Goal: Information Seeking & Learning: Learn about a topic

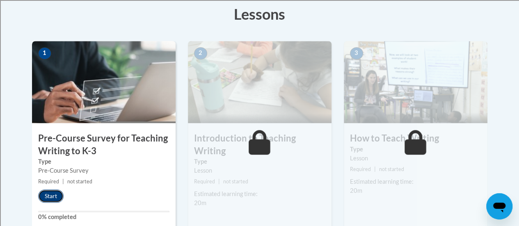
click at [53, 193] on button "Start" at bounding box center [50, 195] width 25 height 13
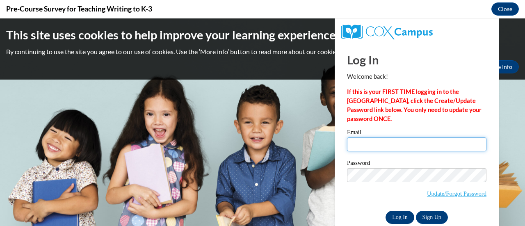
type input "amy.wellnitz@rusd.org"
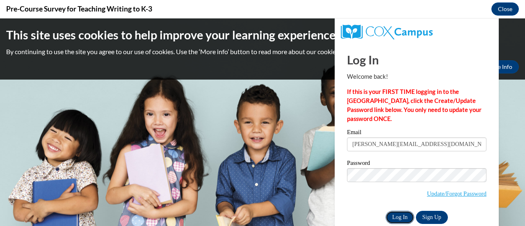
click at [390, 215] on input "Log In" at bounding box center [399, 217] width 29 height 13
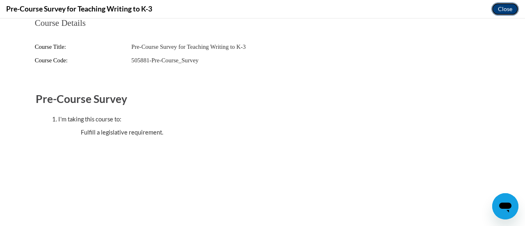
click at [496, 13] on button "Close" at bounding box center [504, 8] width 27 height 13
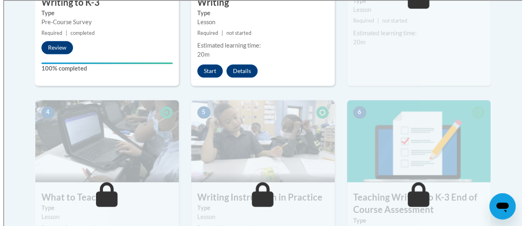
scroll to position [383, 0]
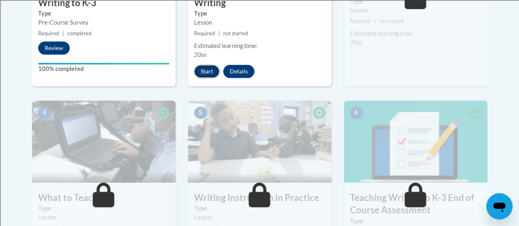
click at [205, 67] on button "Start" at bounding box center [206, 71] width 25 height 13
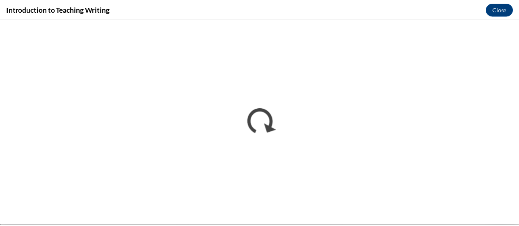
scroll to position [0, 0]
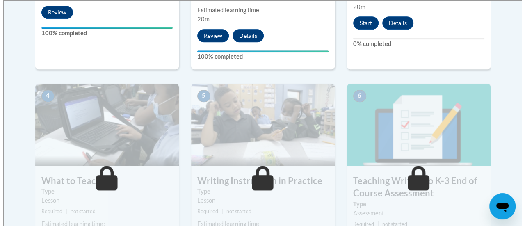
scroll to position [357, 0]
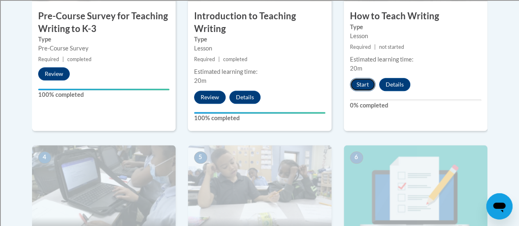
click at [359, 82] on button "Start" at bounding box center [362, 84] width 25 height 13
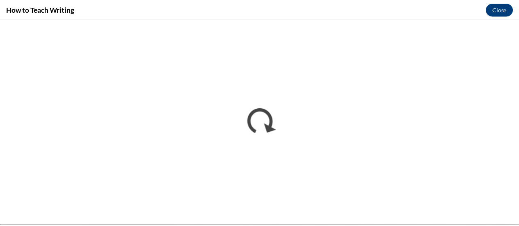
scroll to position [0, 0]
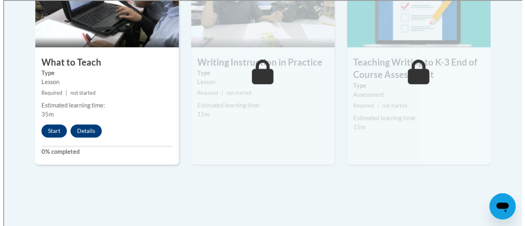
scroll to position [538, 0]
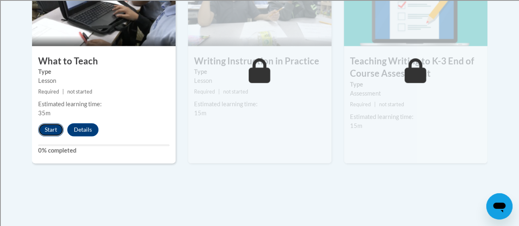
click at [48, 132] on button "Start" at bounding box center [50, 129] width 25 height 13
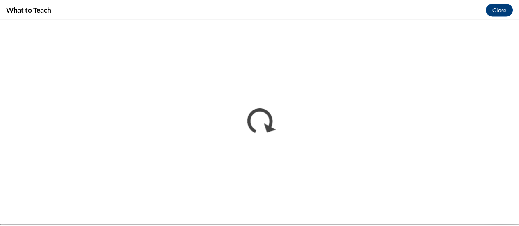
scroll to position [0, 0]
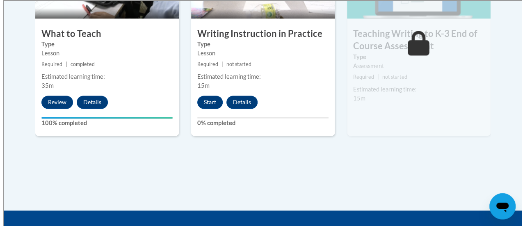
scroll to position [565, 0]
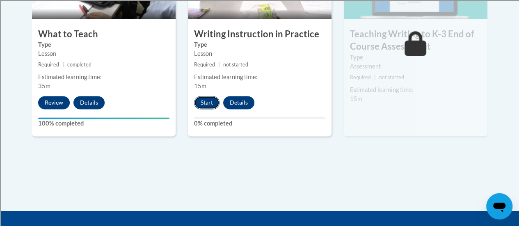
click at [205, 102] on button "Start" at bounding box center [206, 102] width 25 height 13
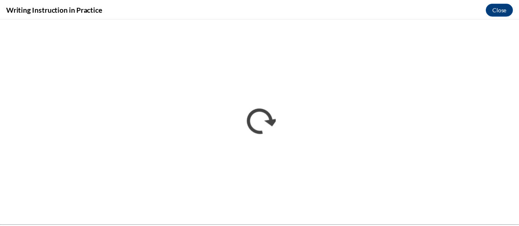
scroll to position [0, 0]
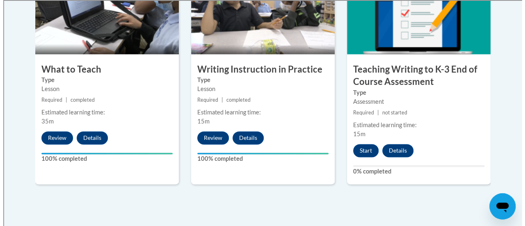
scroll to position [538, 0]
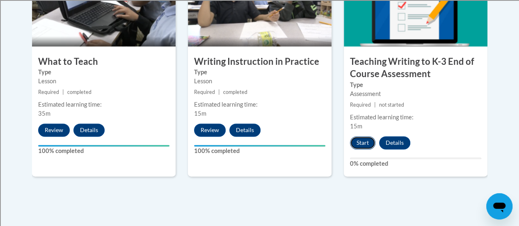
click at [359, 146] on button "Start" at bounding box center [362, 142] width 25 height 13
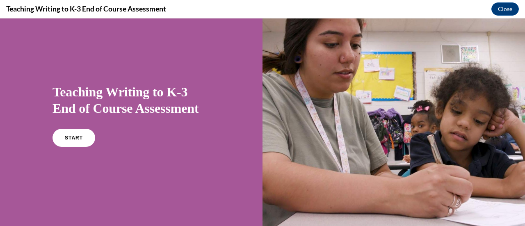
scroll to position [0, 0]
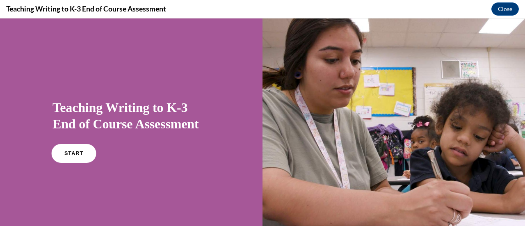
click at [59, 157] on link "START" at bounding box center [73, 153] width 45 height 19
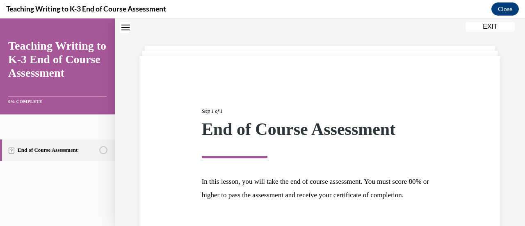
scroll to position [96, 0]
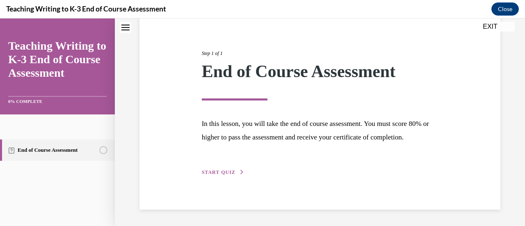
click at [233, 172] on button "START QUIZ" at bounding box center [223, 172] width 43 height 7
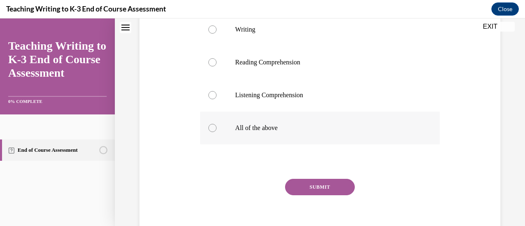
scroll to position [175, 0]
click at [253, 137] on label "All of the above" at bounding box center [319, 127] width 239 height 33
click at [217, 131] on input "All of the above" at bounding box center [212, 127] width 8 height 8
radio input "true"
click at [320, 184] on button "SUBMIT" at bounding box center [320, 186] width 70 height 16
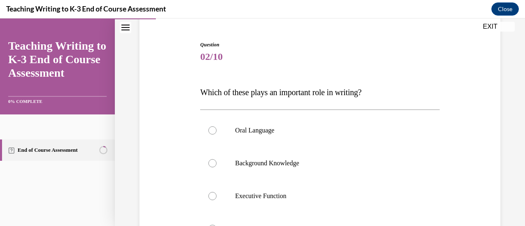
scroll to position [127, 0]
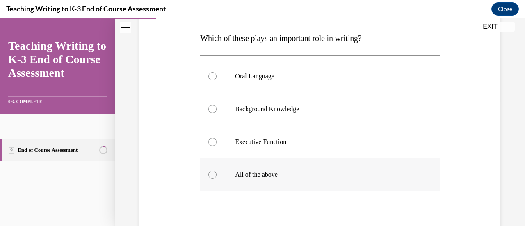
click at [257, 165] on label "All of the above" at bounding box center [319, 174] width 239 height 33
click at [217, 171] on input "All of the above" at bounding box center [212, 175] width 8 height 8
radio input "true"
click at [257, 165] on label "All of the above" at bounding box center [319, 174] width 239 height 33
click at [217, 171] on input "All of the above" at bounding box center [212, 175] width 8 height 8
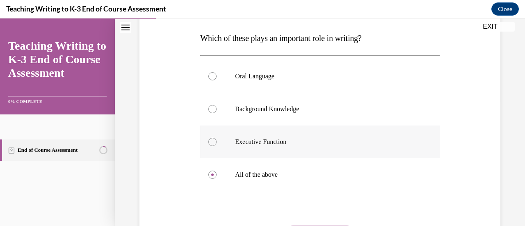
scroll to position [210, 0]
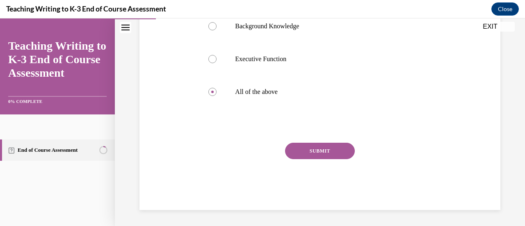
click at [312, 150] on button "SUBMIT" at bounding box center [320, 151] width 70 height 16
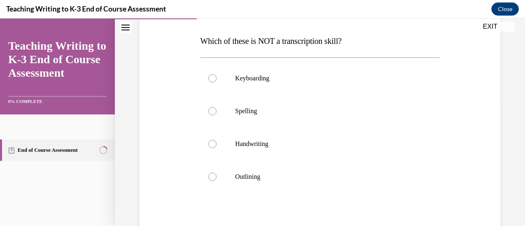
scroll to position [125, 0]
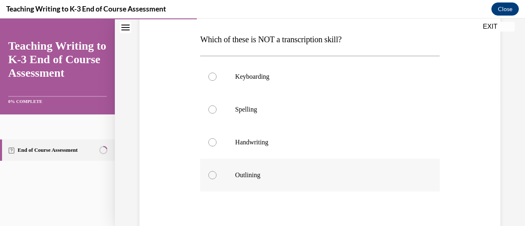
click at [270, 172] on p "Outlining" at bounding box center [327, 175] width 184 height 8
click at [217, 172] on input "Outlining" at bounding box center [212, 175] width 8 height 8
radio input "true"
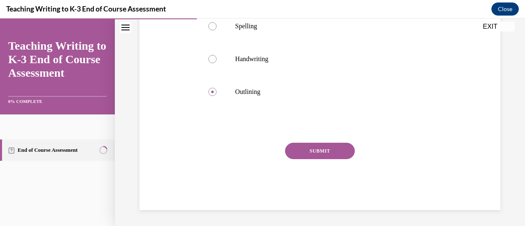
click at [305, 147] on button "SUBMIT" at bounding box center [320, 151] width 70 height 16
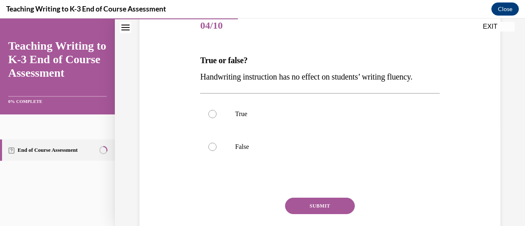
scroll to position [106, 0]
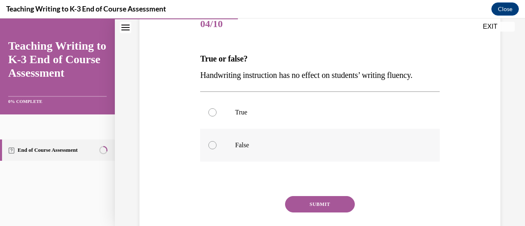
click at [286, 146] on p "False" at bounding box center [327, 145] width 184 height 8
click at [217, 146] on input "False" at bounding box center [212, 145] width 8 height 8
radio input "true"
click at [296, 205] on button "SUBMIT" at bounding box center [320, 204] width 70 height 16
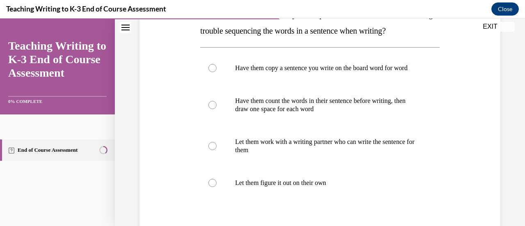
scroll to position [149, 0]
click at [317, 73] on p "Have them copy a sentence you write on the board word for word" at bounding box center [327, 69] width 184 height 8
click at [217, 73] on input "Have them copy a sentence you write on the board word for word" at bounding box center [212, 69] width 8 height 8
radio input "true"
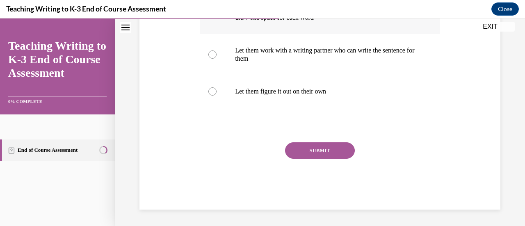
scroll to position [248, 0]
click at [309, 151] on button "SUBMIT" at bounding box center [320, 150] width 70 height 16
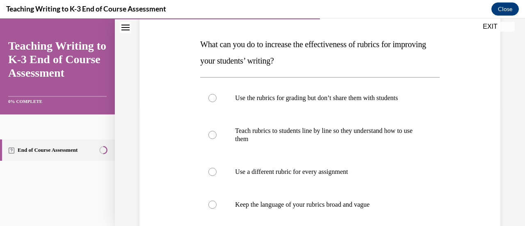
scroll to position [122, 0]
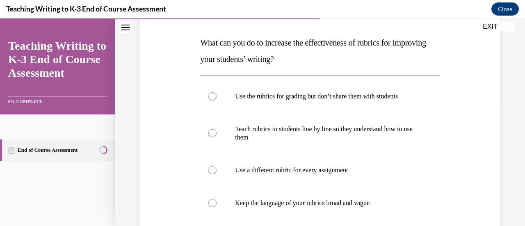
click at [309, 151] on label "Teach rubrics to students line by line so they understand how to use them" at bounding box center [319, 133] width 239 height 41
click at [217, 137] on input "Teach rubrics to students line by line so they understand how to use them" at bounding box center [212, 133] width 8 height 8
radio input "true"
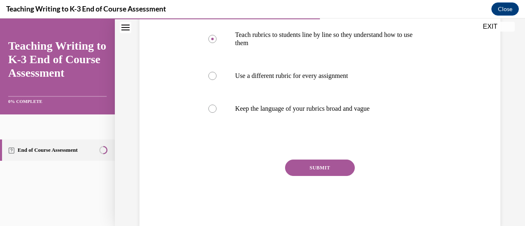
scroll to position [217, 0]
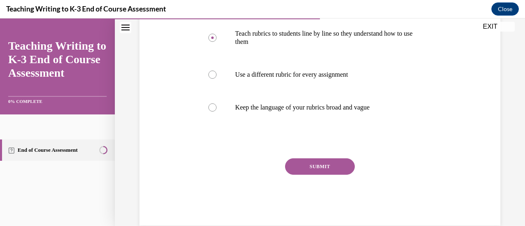
click at [299, 162] on button "SUBMIT" at bounding box center [320, 166] width 70 height 16
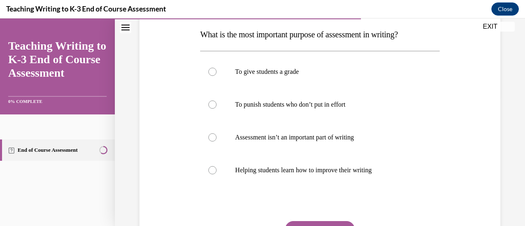
scroll to position [130, 0]
click at [299, 162] on label "Helping students learn how to improve their writing" at bounding box center [319, 169] width 239 height 33
click at [217, 166] on input "Helping students learn how to improve their writing" at bounding box center [212, 170] width 8 height 8
radio input "true"
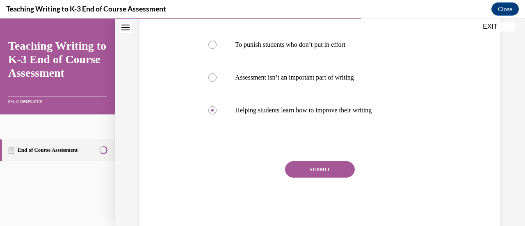
scroll to position [190, 0]
click at [301, 166] on button "SUBMIT" at bounding box center [320, 169] width 70 height 16
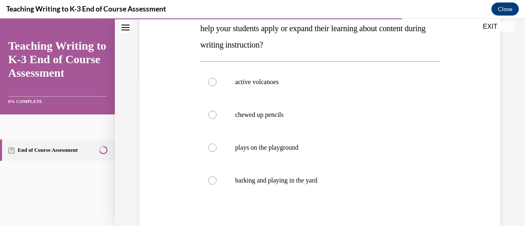
scroll to position [155, 0]
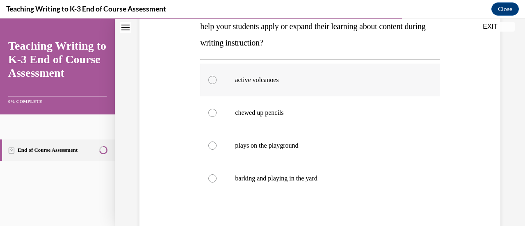
click at [293, 83] on p "active volcanoes" at bounding box center [327, 80] width 184 height 8
click at [217, 83] on input "active volcanoes" at bounding box center [212, 80] width 8 height 8
radio input "true"
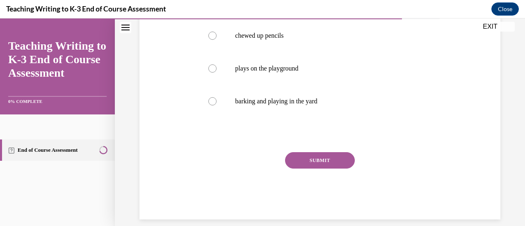
scroll to position [241, 0]
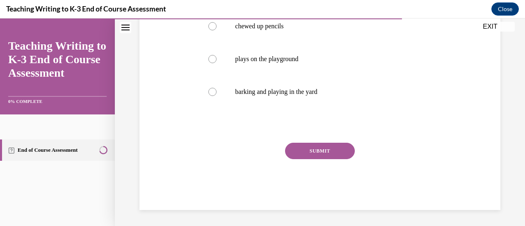
click at [310, 154] on button "SUBMIT" at bounding box center [320, 151] width 70 height 16
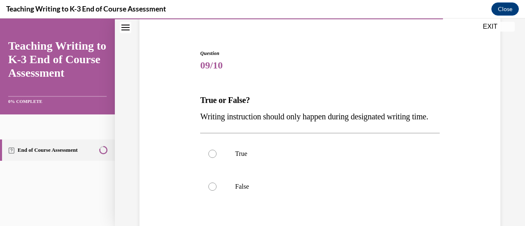
scroll to position [65, 0]
click at [290, 194] on label "False" at bounding box center [319, 186] width 239 height 33
click at [217, 190] on input "False" at bounding box center [212, 186] width 8 height 8
radio input "true"
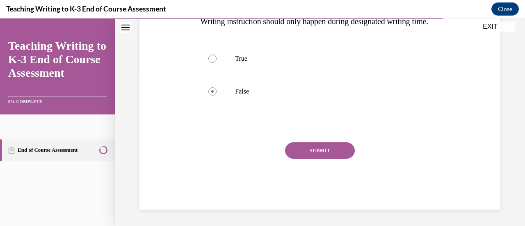
click at [301, 153] on button "SUBMIT" at bounding box center [320, 150] width 70 height 16
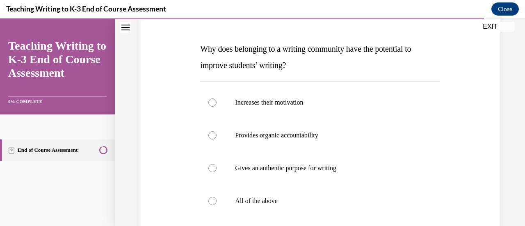
scroll to position [137, 0]
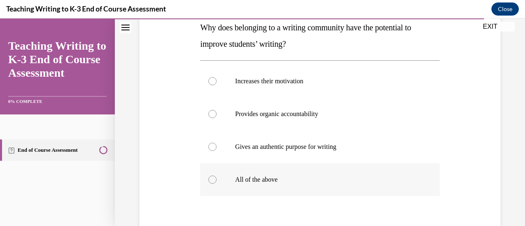
click at [266, 176] on p "All of the above" at bounding box center [327, 180] width 184 height 8
click at [217, 176] on input "All of the above" at bounding box center [212, 180] width 8 height 8
radio input "true"
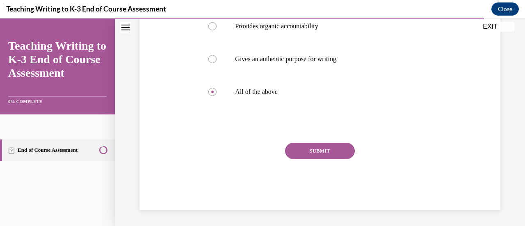
click at [319, 151] on button "SUBMIT" at bounding box center [320, 151] width 70 height 16
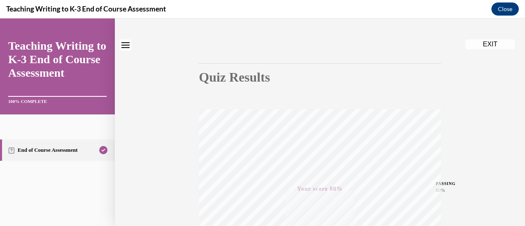
scroll to position [0, 0]
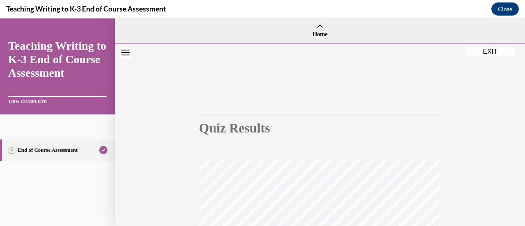
click at [486, 52] on button "EXIT" at bounding box center [489, 52] width 49 height 10
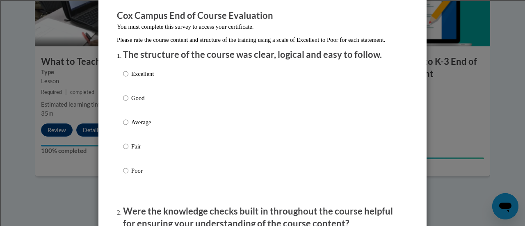
scroll to position [70, 0]
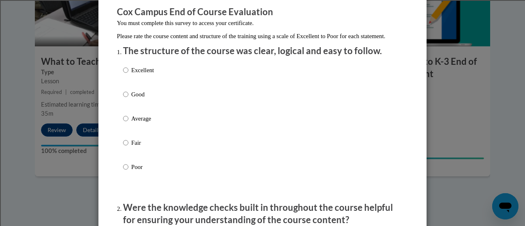
click at [144, 84] on label "Excellent" at bounding box center [138, 77] width 31 height 22
click at [128, 75] on input "Excellent" at bounding box center [125, 70] width 5 height 9
radio input "true"
click at [125, 105] on label "Good" at bounding box center [138, 101] width 31 height 22
click at [125, 99] on input "Good" at bounding box center [125, 94] width 5 height 9
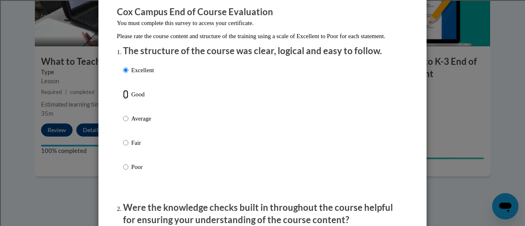
radio input "true"
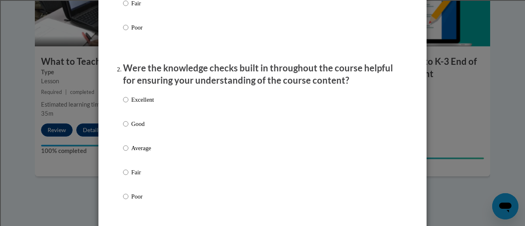
scroll to position [210, 0]
click at [128, 135] on label "Good" at bounding box center [138, 130] width 31 height 22
click at [128, 128] on input "Good" at bounding box center [125, 123] width 5 height 9
radio input "true"
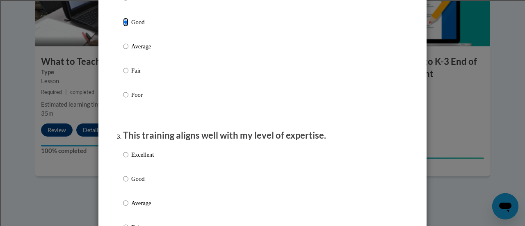
scroll to position [350, 0]
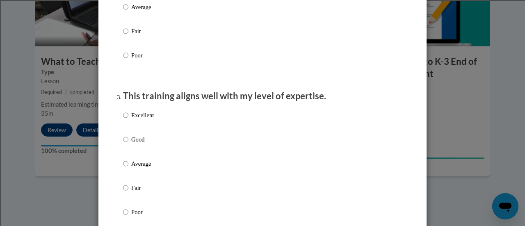
click at [125, 148] on label "Good" at bounding box center [138, 146] width 31 height 22
click at [125, 144] on input "Good" at bounding box center [125, 139] width 5 height 9
radio input "true"
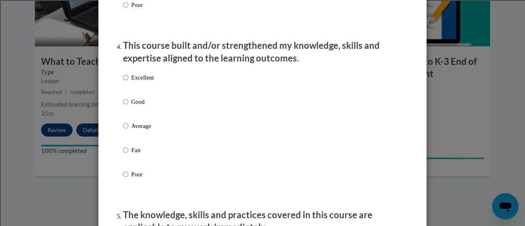
scroll to position [558, 0]
click at [123, 106] on input "Good" at bounding box center [125, 101] width 5 height 9
radio input "true"
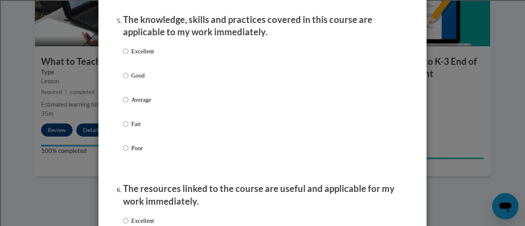
scroll to position [753, 0]
click at [132, 80] on p "Good" at bounding box center [142, 75] width 23 height 9
click at [128, 80] on input "Good" at bounding box center [125, 75] width 5 height 9
radio input "true"
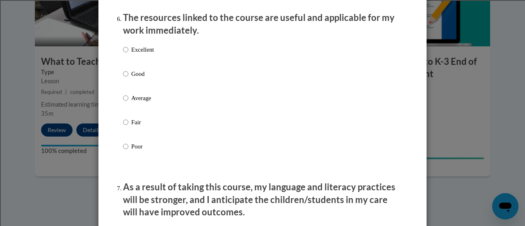
click at [132, 78] on p "Good" at bounding box center [142, 73] width 23 height 9
click at [128, 78] on input "Good" at bounding box center [125, 73] width 5 height 9
radio input "true"
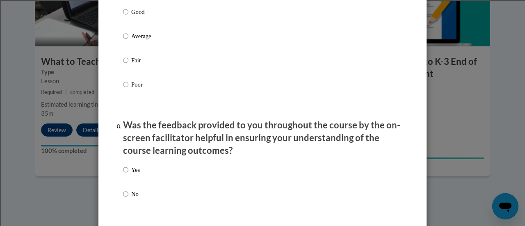
scroll to position [1168, 0]
click at [140, 16] on p "Good" at bounding box center [142, 11] width 23 height 9
click at [128, 16] on input "Good" at bounding box center [125, 11] width 5 height 9
radio input "true"
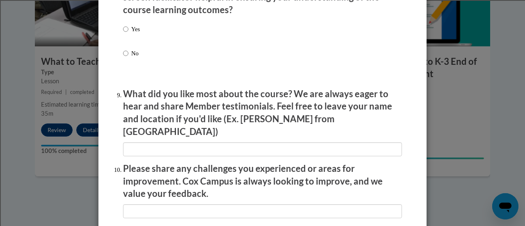
scroll to position [1307, 0]
click at [123, 34] on input "Yes" at bounding box center [125, 29] width 5 height 9
radio input "true"
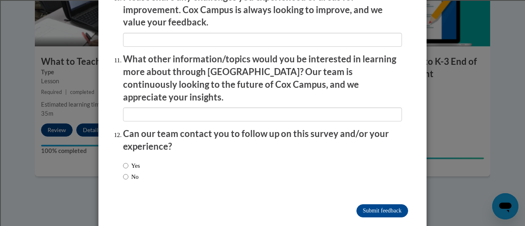
click at [127, 172] on label "No" at bounding box center [131, 176] width 16 height 9
click at [127, 172] on input "No" at bounding box center [125, 176] width 5 height 9
radio input "true"
click at [366, 204] on input "Submit feedback" at bounding box center [382, 210] width 52 height 13
